Goal: Task Accomplishment & Management: Use online tool/utility

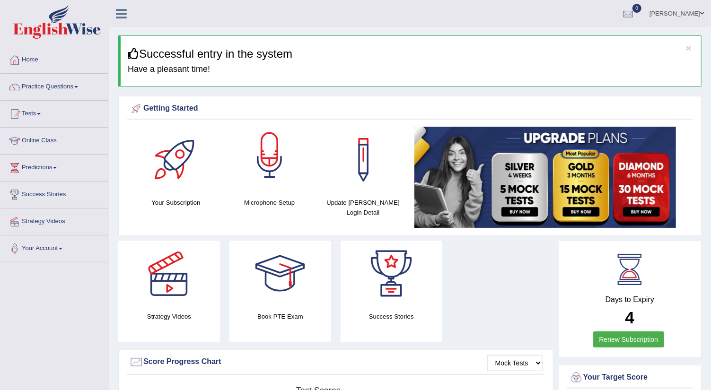
drag, startPoint x: 0, startPoint y: 0, endPoint x: 267, endPoint y: 169, distance: 316.3
click at [267, 169] on div at bounding box center [269, 160] width 66 height 66
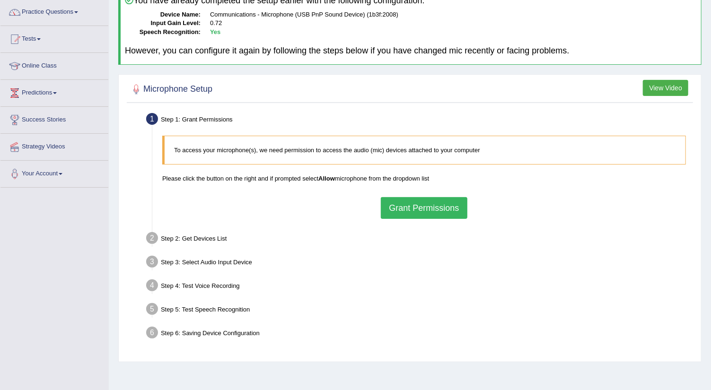
scroll to position [84, 0]
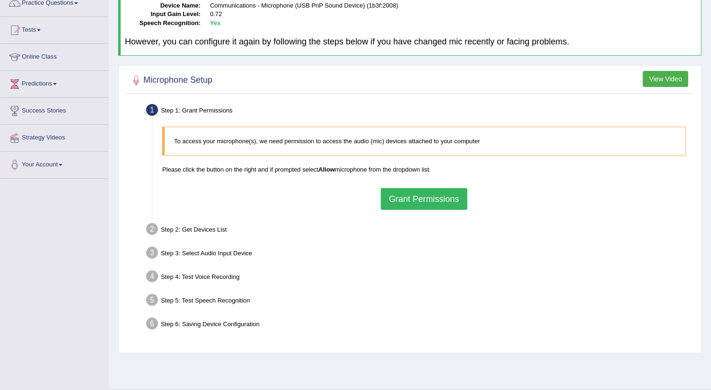
click at [444, 199] on button "Grant Permissions" at bounding box center [424, 199] width 86 height 22
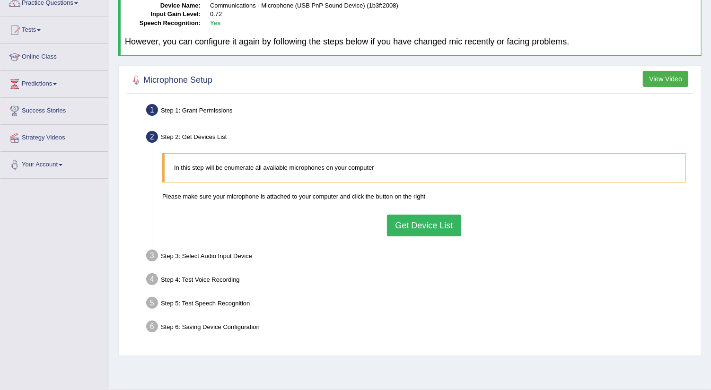
click at [447, 226] on button "Get Device List" at bounding box center [424, 226] width 74 height 22
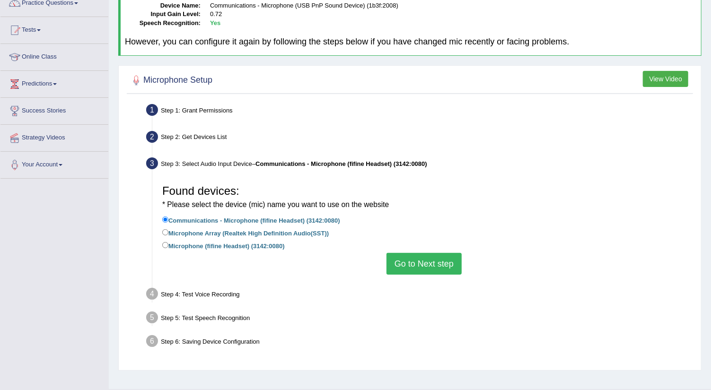
click at [418, 263] on button "Go to Next step" at bounding box center [423, 264] width 75 height 22
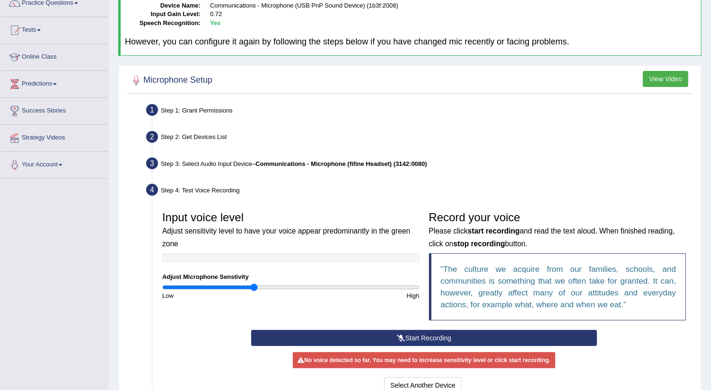
click at [347, 336] on button "Start Recording" at bounding box center [424, 338] width 346 height 16
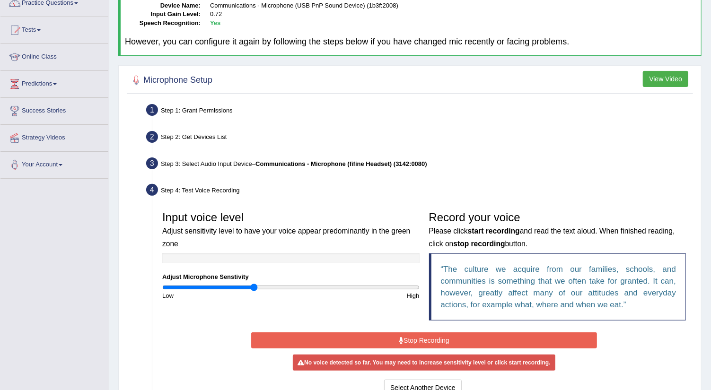
click at [305, 338] on button "Stop Recording" at bounding box center [424, 340] width 346 height 16
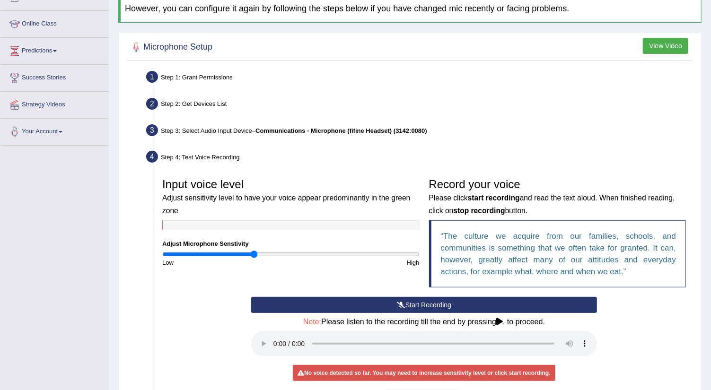
scroll to position [126, 0]
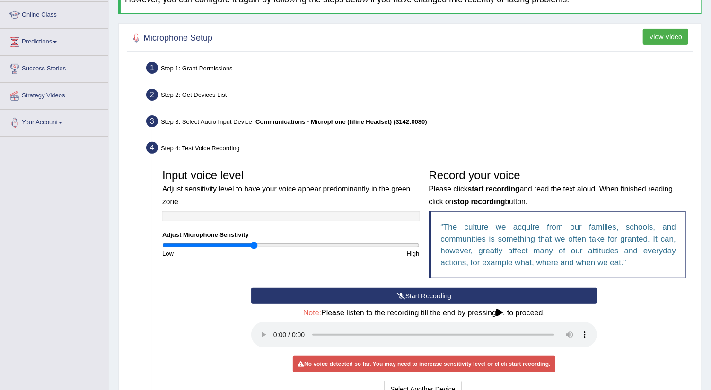
click at [438, 295] on button "Start Recording" at bounding box center [424, 296] width 346 height 16
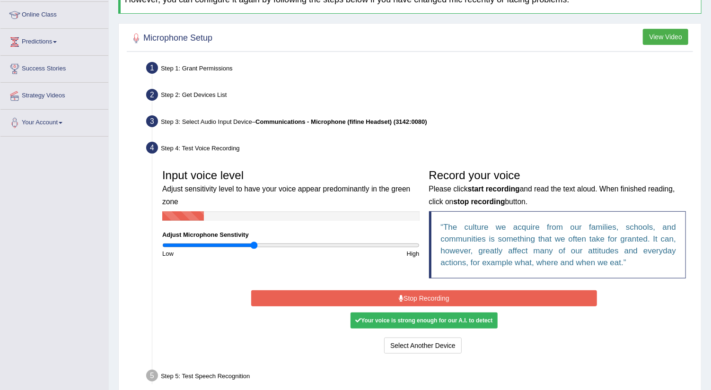
click at [438, 295] on button "Stop Recording" at bounding box center [424, 298] width 346 height 16
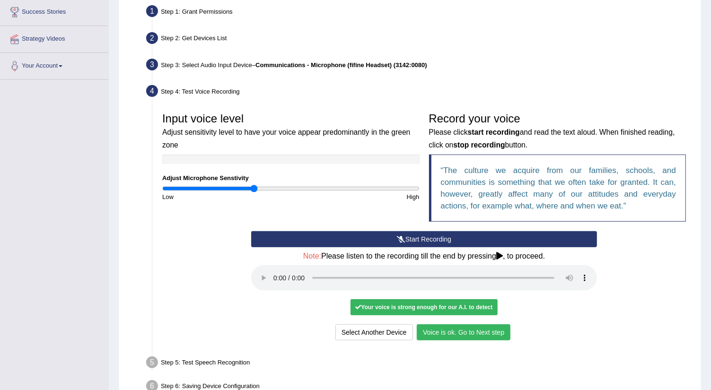
scroll to position [189, 0]
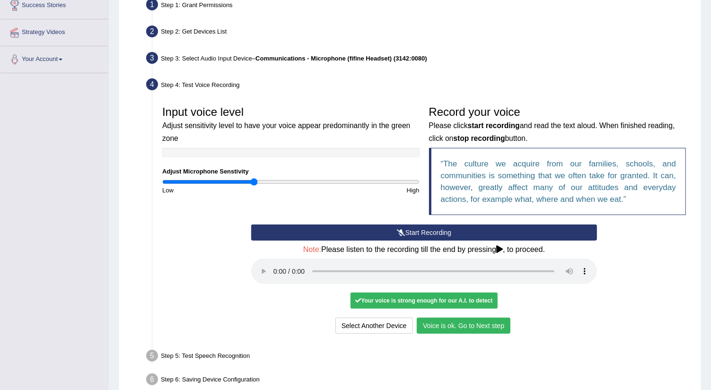
click at [468, 324] on button "Voice is ok. Go to Next step" at bounding box center [464, 326] width 94 height 16
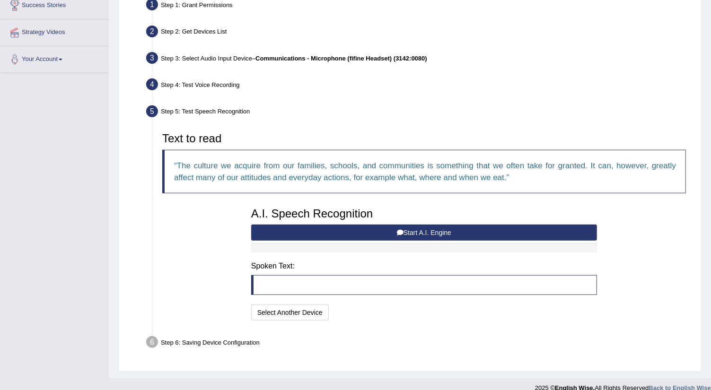
click at [395, 235] on button "Start A.I. Engine" at bounding box center [424, 233] width 346 height 16
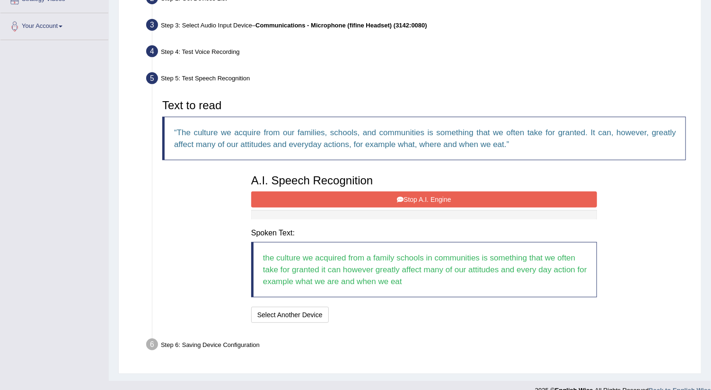
scroll to position [234, 0]
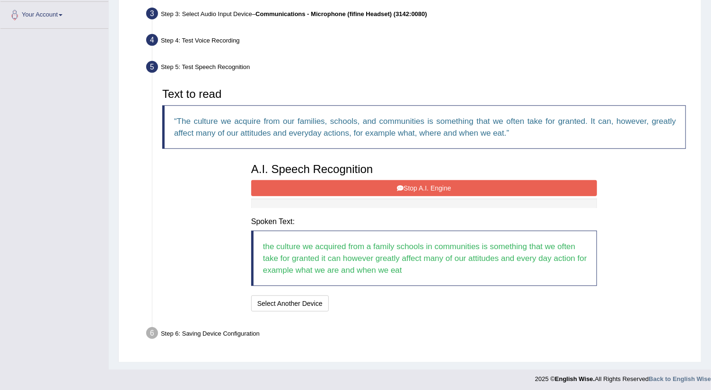
click at [536, 192] on button "Stop A.I. Engine" at bounding box center [424, 188] width 346 height 16
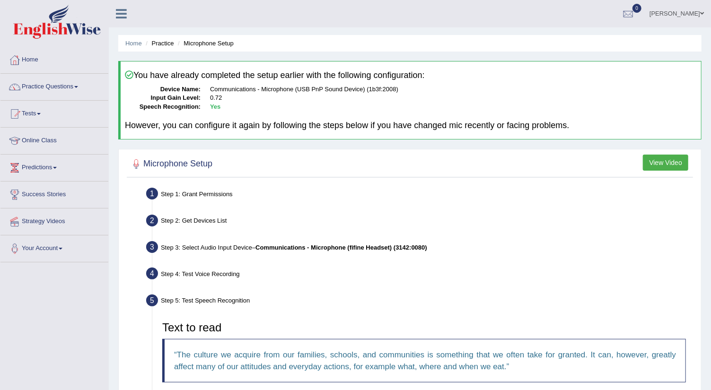
scroll to position [279, 0]
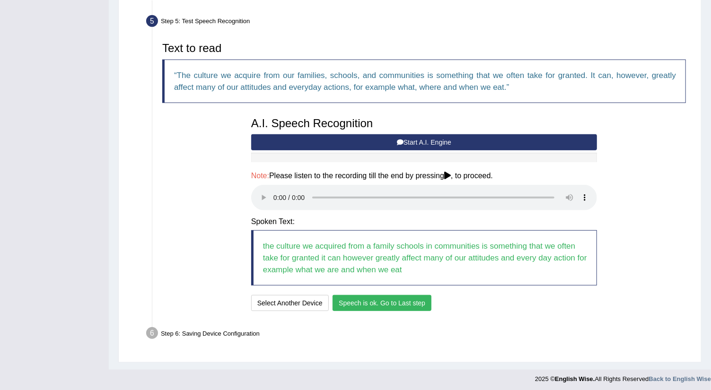
click at [415, 298] on button "Speech is ok. Go to Last step" at bounding box center [381, 303] width 99 height 16
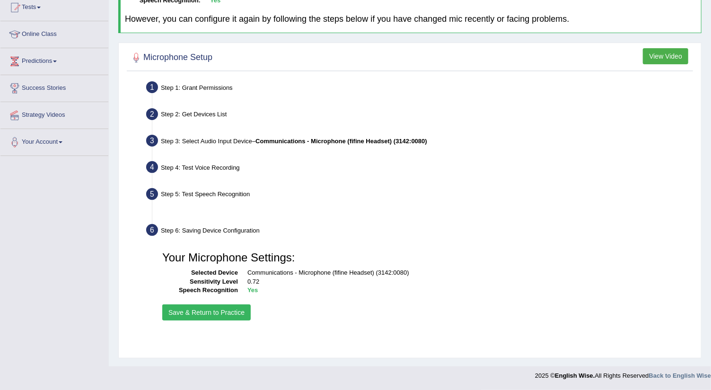
scroll to position [106, 0]
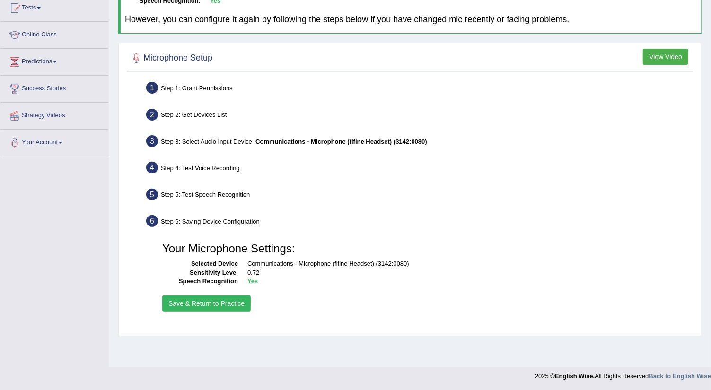
click at [236, 302] on button "Save & Return to Practice" at bounding box center [206, 304] width 88 height 16
